Goal: Find specific page/section: Find specific page/section

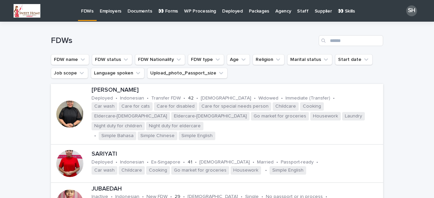
click at [172, 11] on p "👀 Forms" at bounding box center [168, 7] width 20 height 14
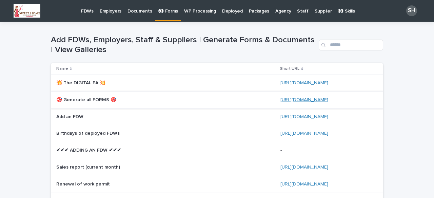
click at [296, 99] on link "[URL][DOMAIN_NAME]" at bounding box center [304, 100] width 48 height 5
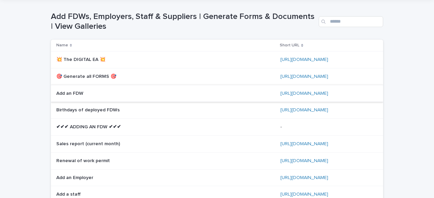
scroll to position [34, 0]
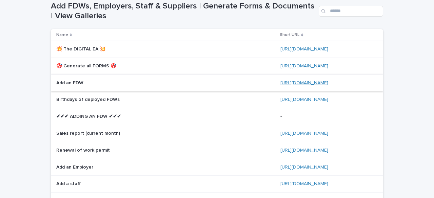
click at [299, 83] on link "[URL][DOMAIN_NAME]" at bounding box center [304, 83] width 48 height 5
